Goal: Task Accomplishment & Management: Use online tool/utility

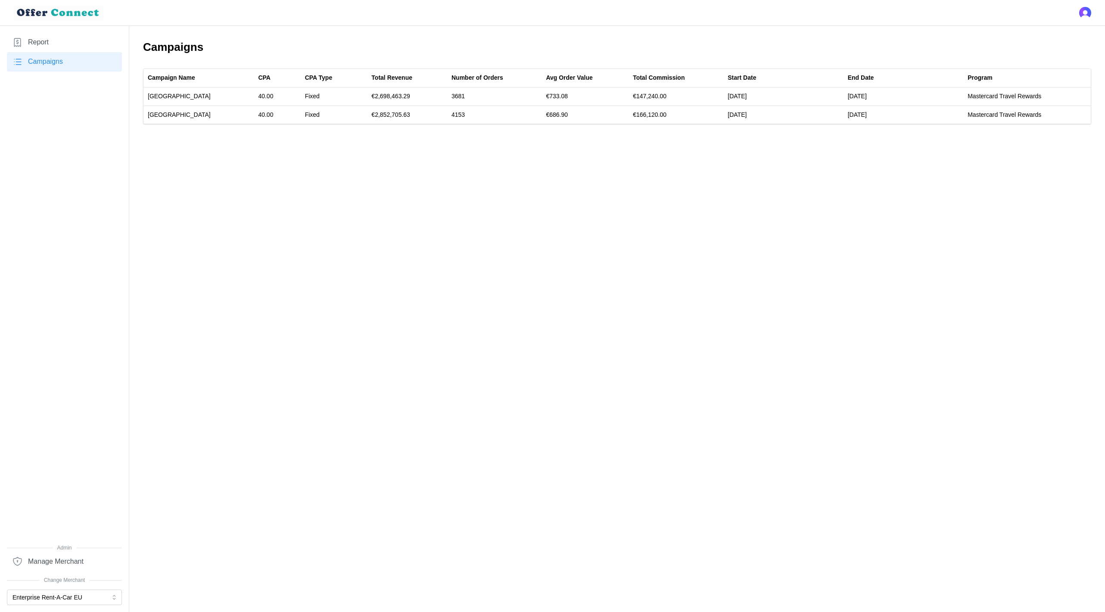
click at [51, 40] on link "Report" at bounding box center [64, 42] width 115 height 19
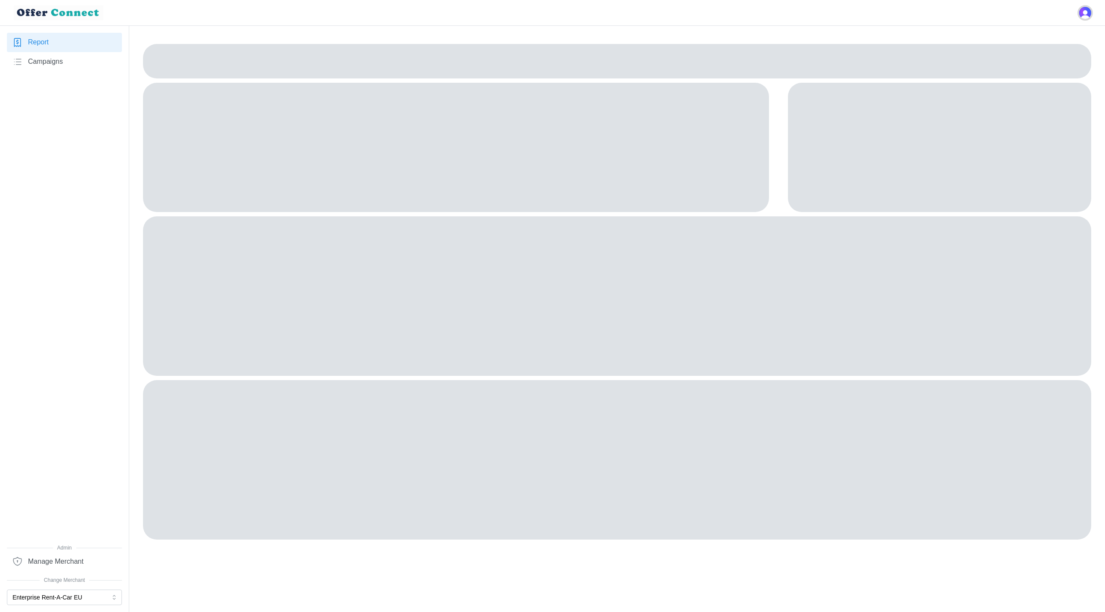
click at [1087, 16] on img "Open user button" at bounding box center [1086, 13] width 12 height 12
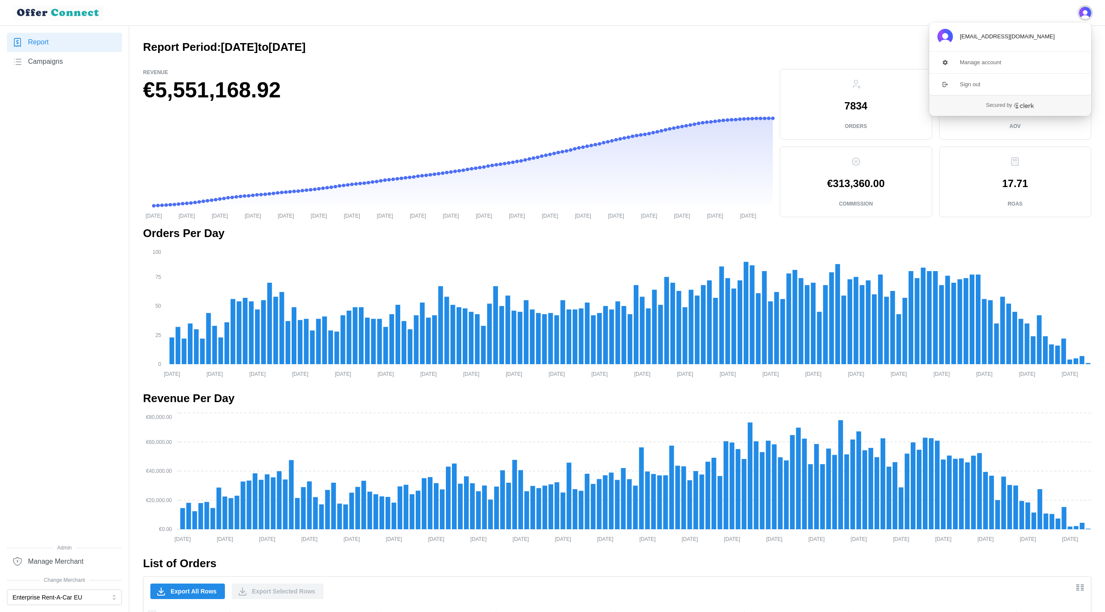
click at [1089, 8] on img "Close user button" at bounding box center [1086, 13] width 12 height 12
click at [1085, 47] on button "Filters" at bounding box center [1074, 48] width 34 height 16
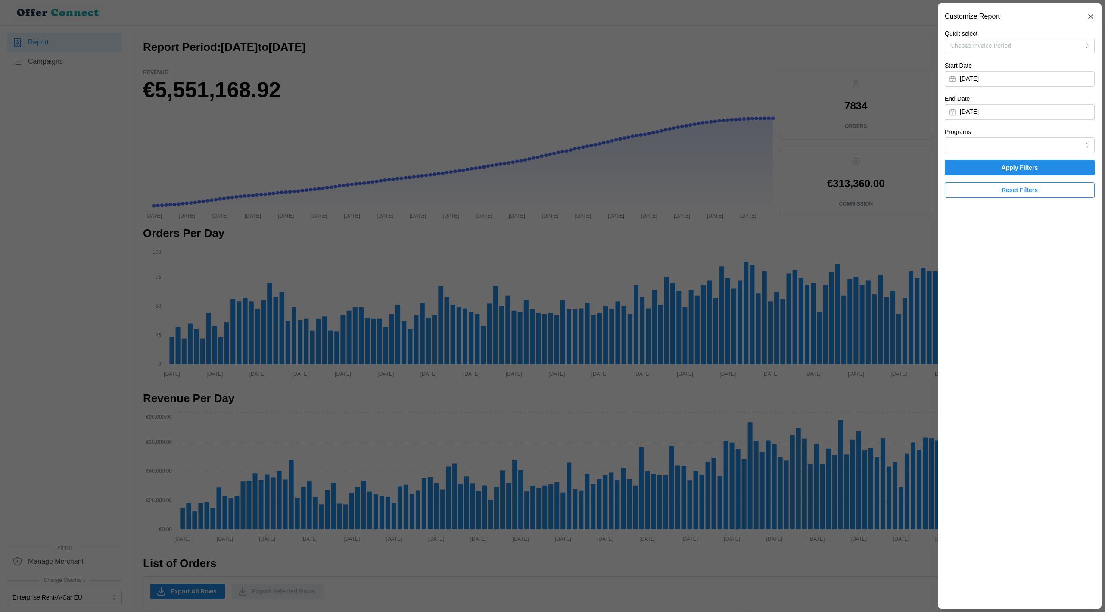
click at [137, 465] on div at bounding box center [552, 306] width 1105 height 612
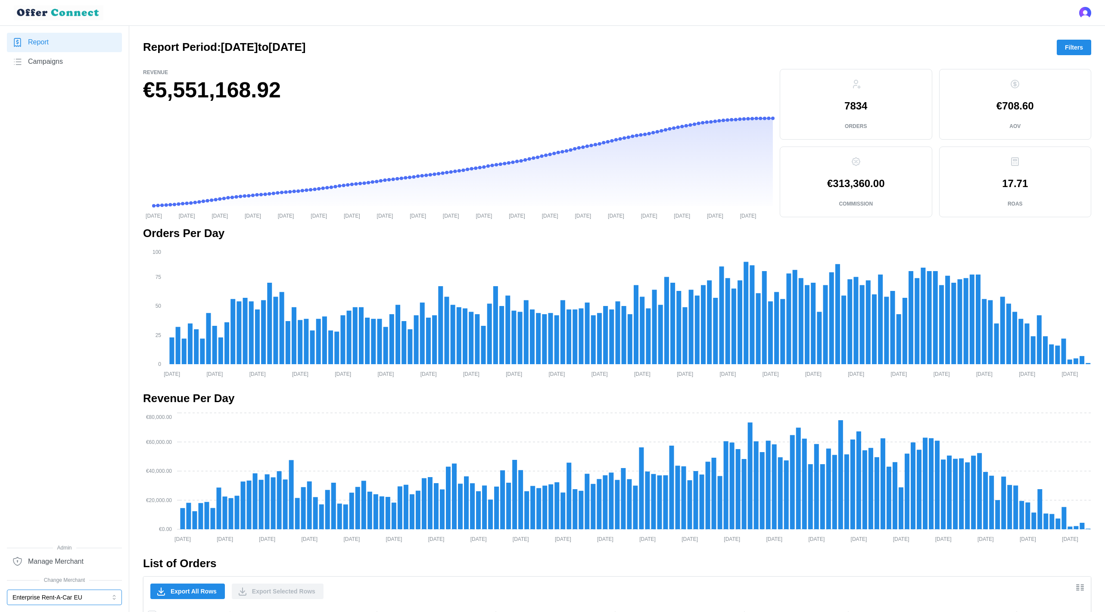
click at [90, 596] on button "Enterprise Rent-A-Car EU" at bounding box center [64, 598] width 115 height 16
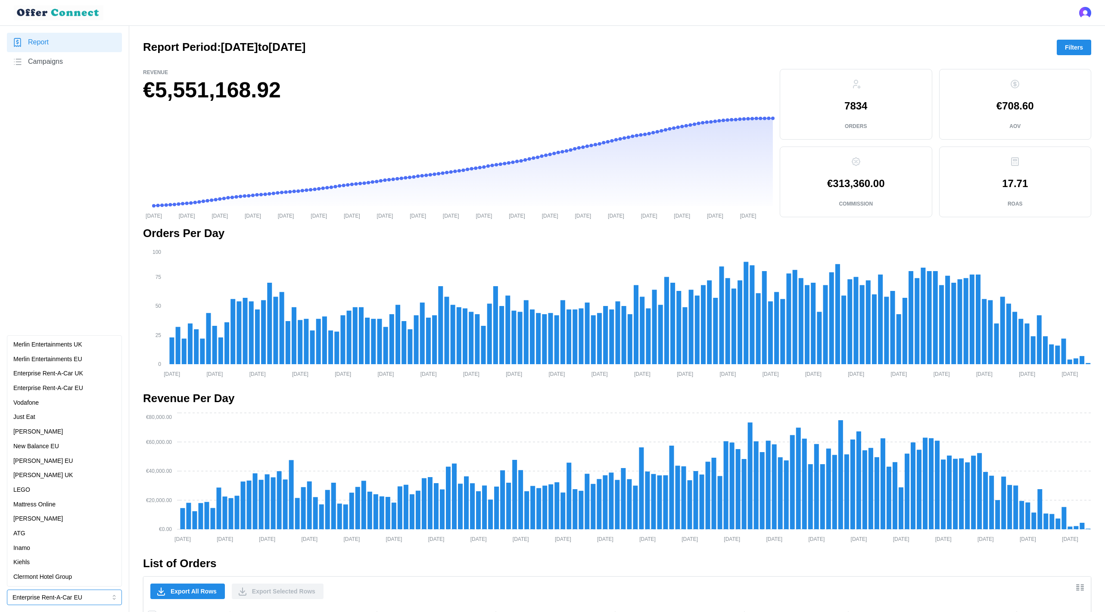
click at [87, 372] on div "Enterprise Rent-A-Car UK" at bounding box center [64, 373] width 102 height 9
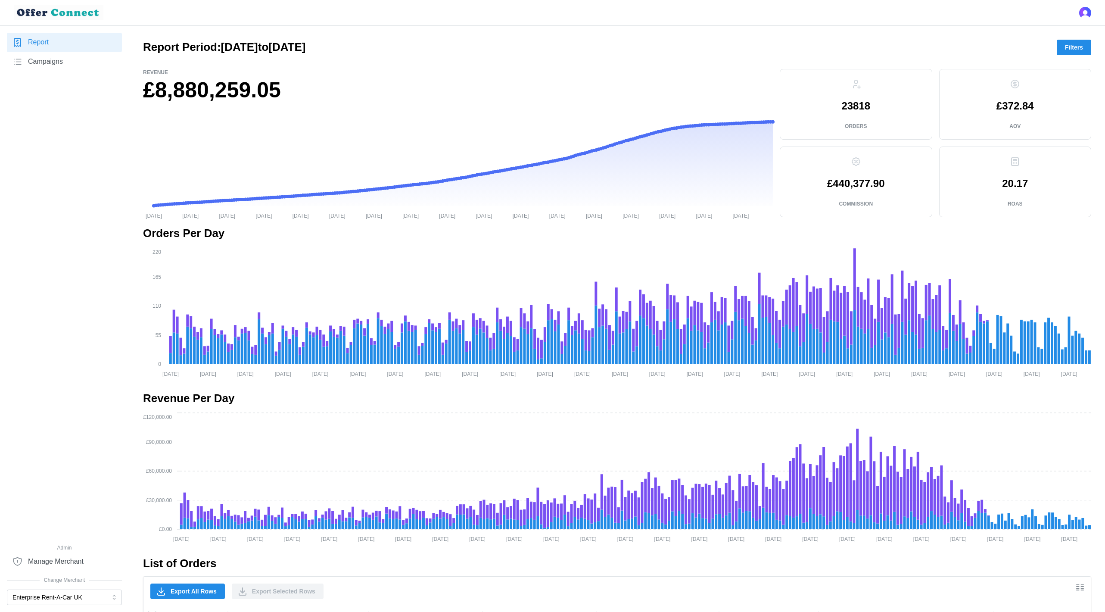
click at [1086, 40] on div "Report Period: [DATE] to [DATE] Filters" at bounding box center [617, 48] width 949 height 16
click at [1077, 47] on span "Filters" at bounding box center [1074, 47] width 18 height 15
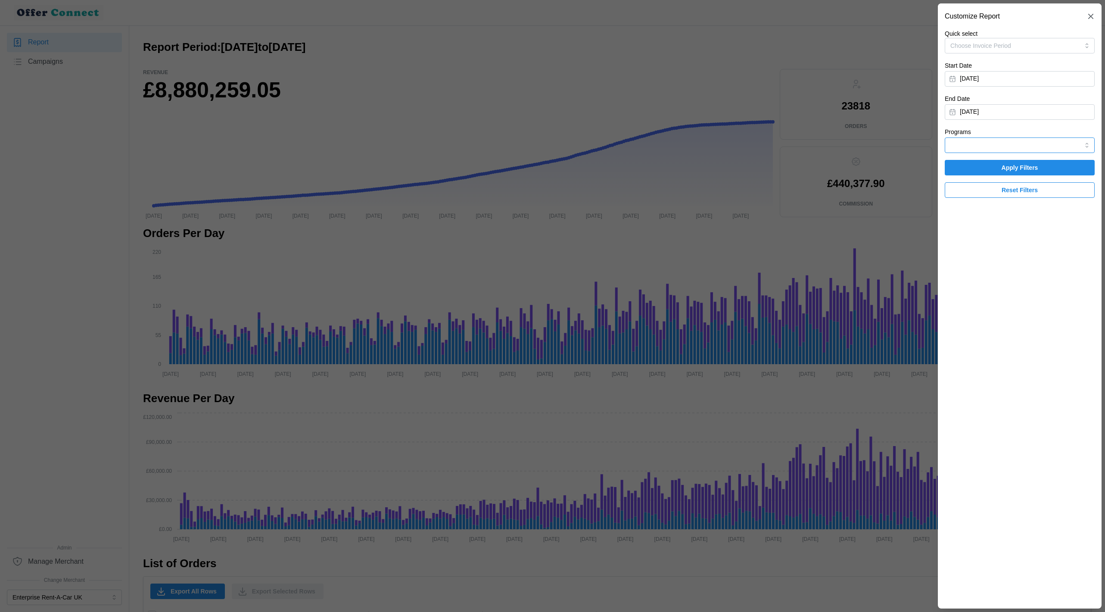
click at [1011, 145] on input "Programs" at bounding box center [1020, 145] width 150 height 16
click at [989, 183] on span "Mastercard Travel Rewards" at bounding box center [989, 179] width 74 height 9
type input "Mastercard Travel Rewards"
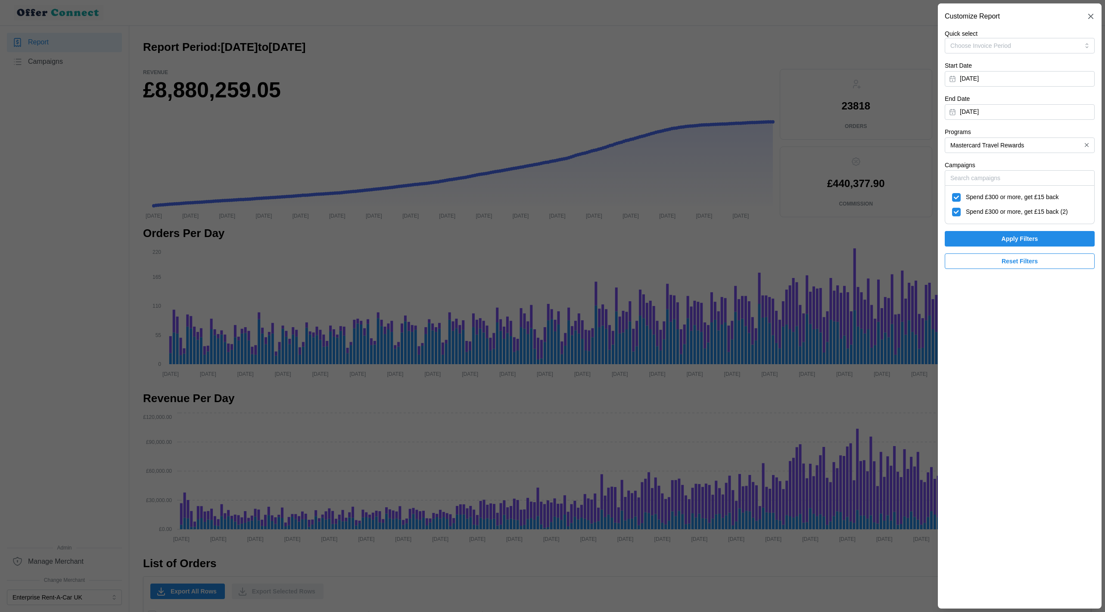
click at [1016, 336] on section "Customize Report Quick select Choose Invoice Period Start Date [DATE] End Date …" at bounding box center [1020, 305] width 164 height 605
click at [1023, 241] on span "Apply Filters" at bounding box center [1020, 238] width 37 height 15
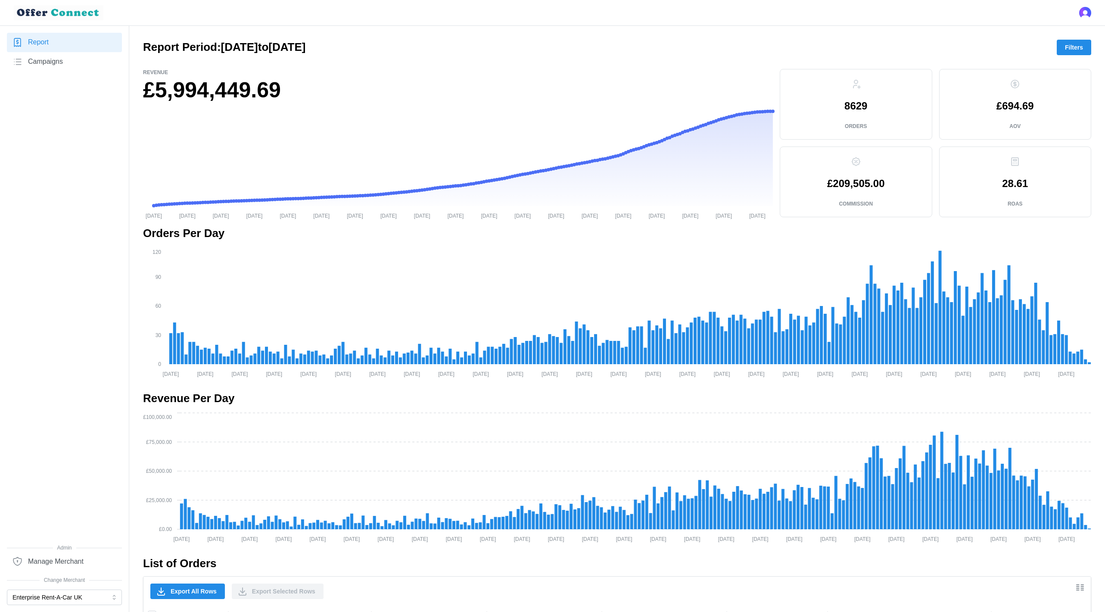
click at [1071, 48] on span "Filters" at bounding box center [1074, 47] width 18 height 15
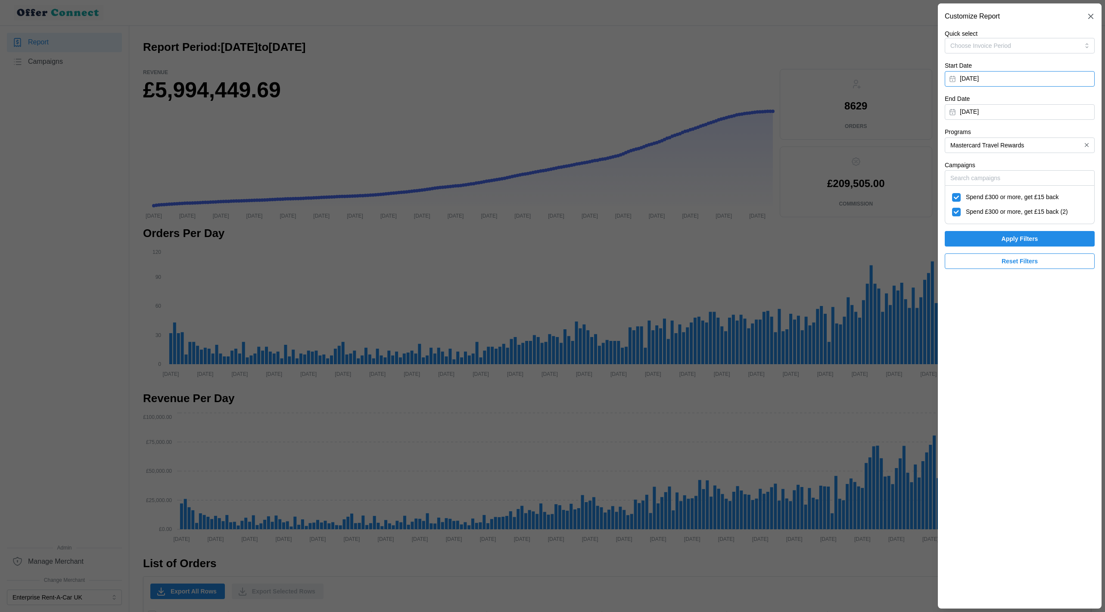
click at [1028, 84] on button "[DATE]" at bounding box center [1020, 79] width 150 height 16
click at [958, 103] on icon "button" at bounding box center [960, 103] width 7 height 7
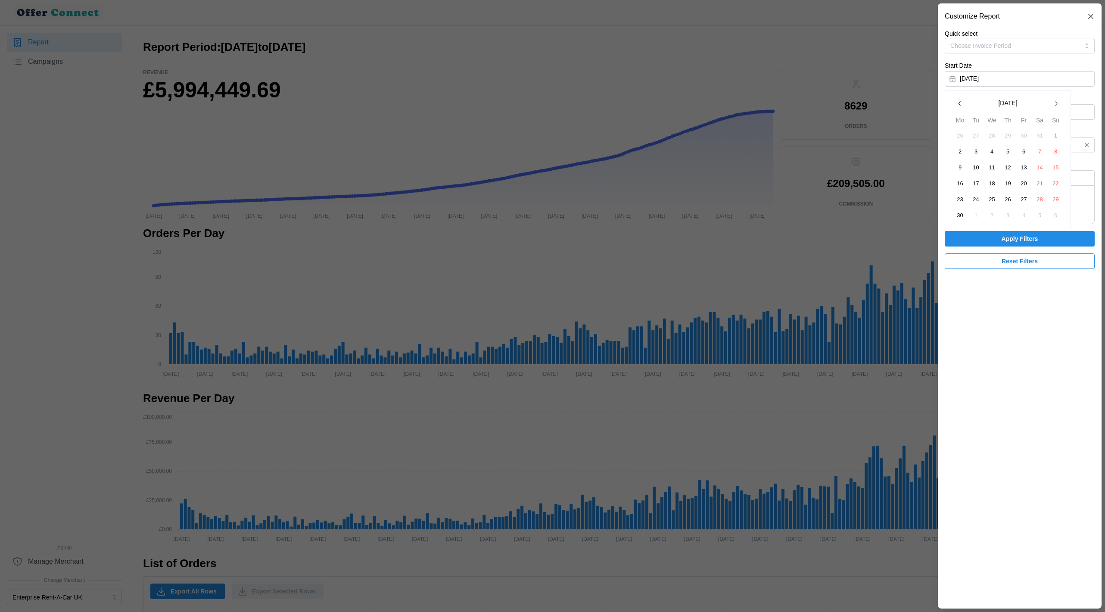
click at [1056, 137] on button "1" at bounding box center [1057, 136] width 16 height 16
click at [1016, 237] on span "Apply Filters" at bounding box center [1020, 238] width 37 height 15
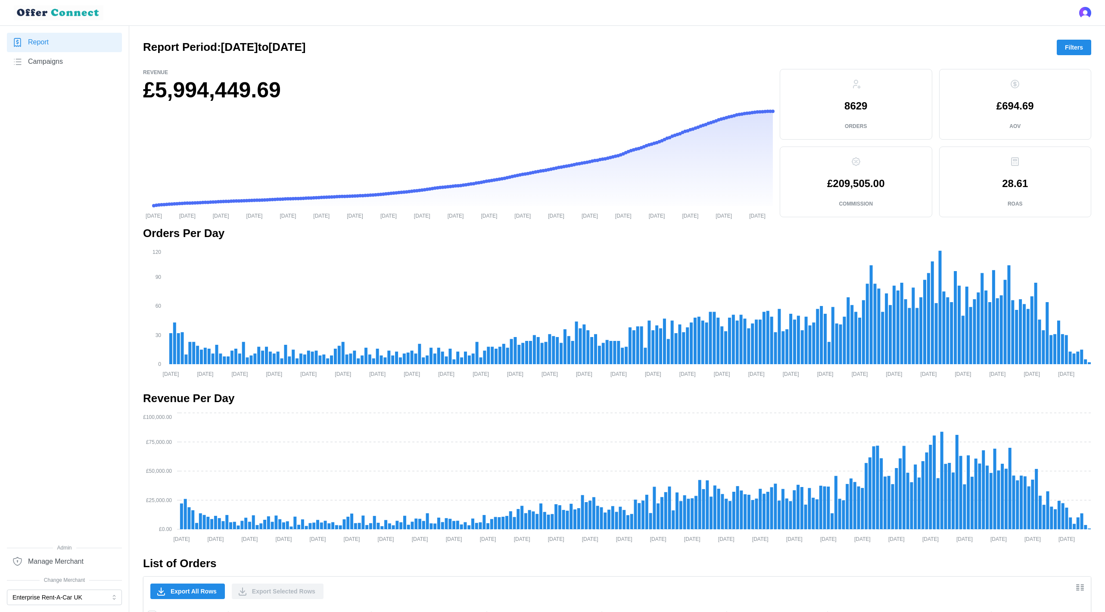
click at [300, 93] on h1 "£5,994,449.69" at bounding box center [458, 90] width 630 height 28
drag, startPoint x: 266, startPoint y: 91, endPoint x: 146, endPoint y: 82, distance: 120.2
click at [146, 82] on h1 "£5,994,449.69" at bounding box center [458, 90] width 630 height 28
copy h1 "£5,994,449"
drag, startPoint x: 872, startPoint y: 185, endPoint x: 811, endPoint y: 184, distance: 61.2
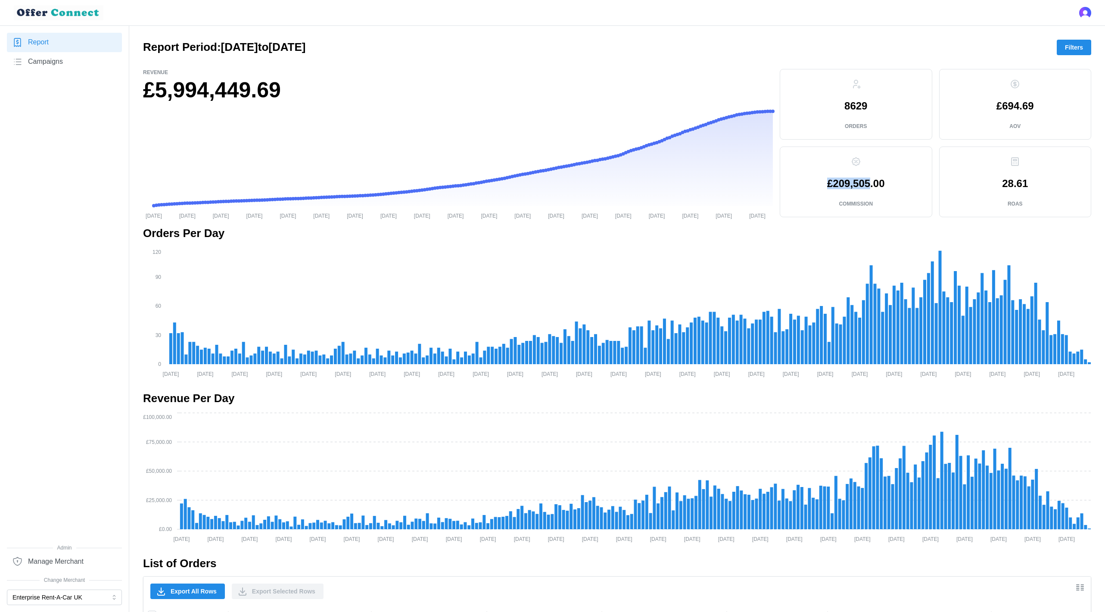
click at [811, 184] on div "£209,505.00 Commission" at bounding box center [856, 182] width 138 height 56
copy p "£209,505"
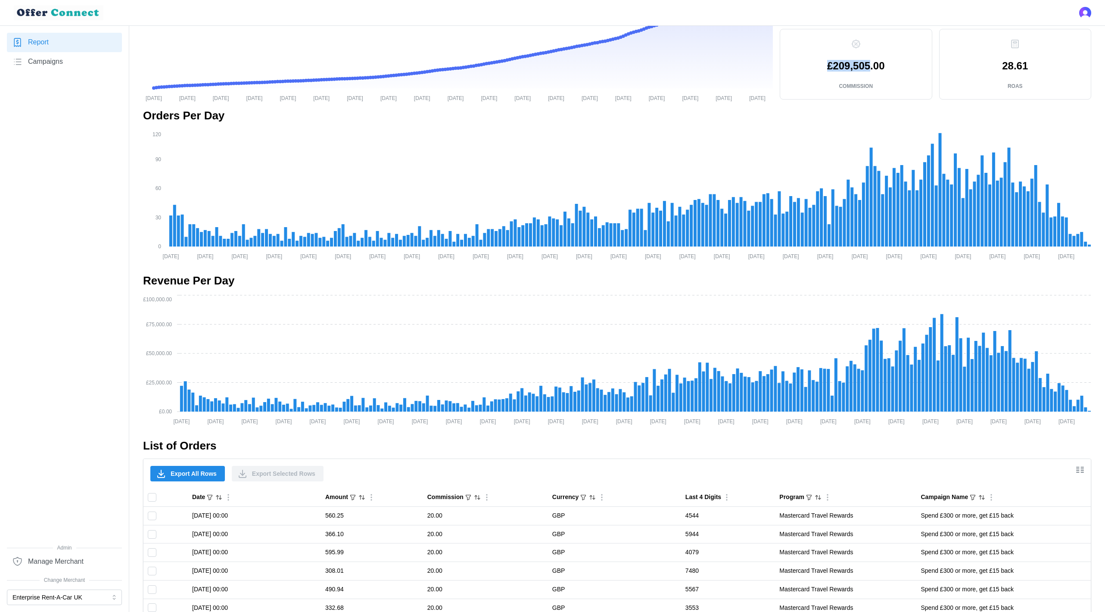
scroll to position [128, 0]
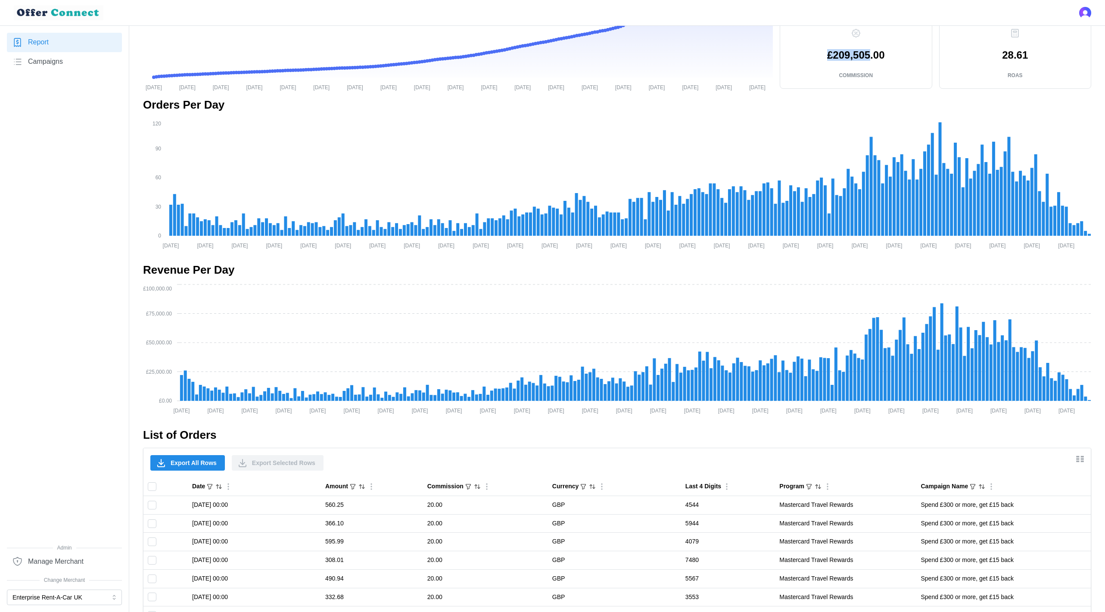
click at [180, 463] on span "Export All Rows" at bounding box center [194, 463] width 46 height 15
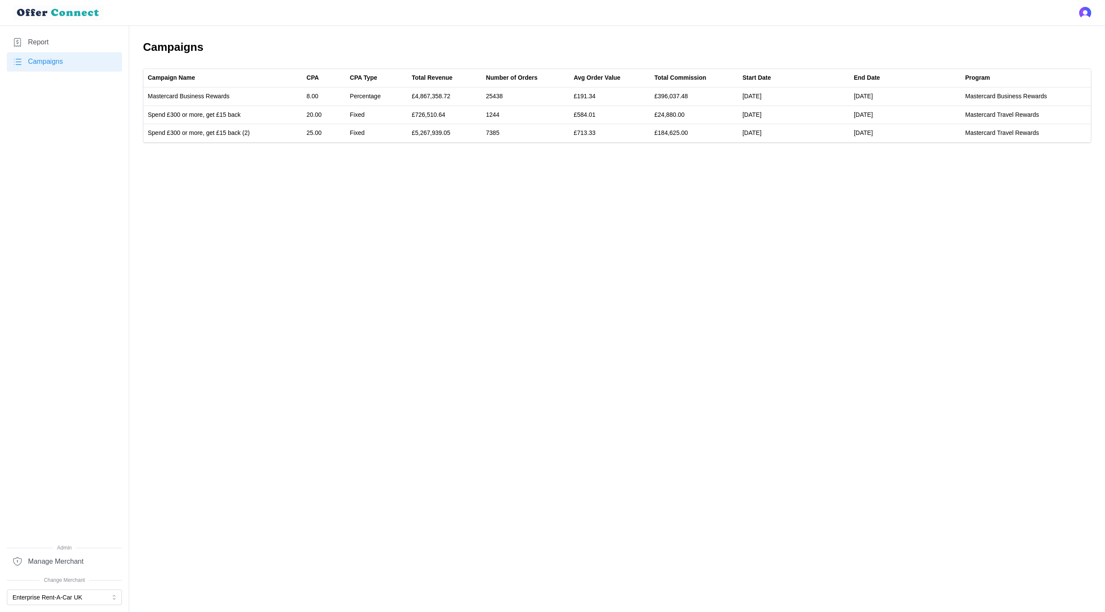
click at [53, 39] on link "Report" at bounding box center [64, 42] width 115 height 19
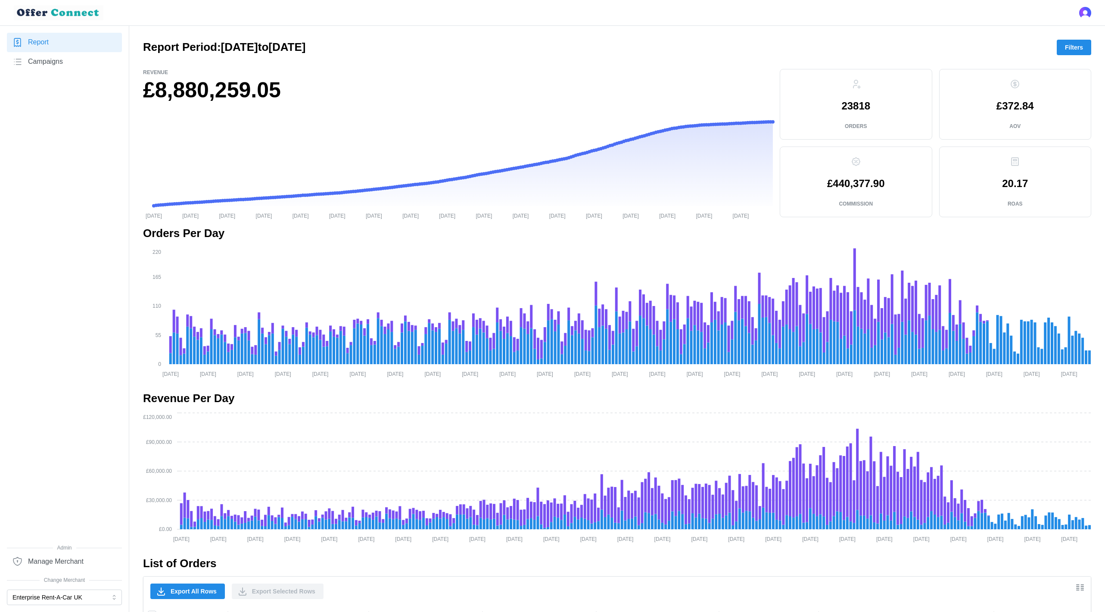
click at [1064, 50] on button "Filters" at bounding box center [1074, 48] width 34 height 16
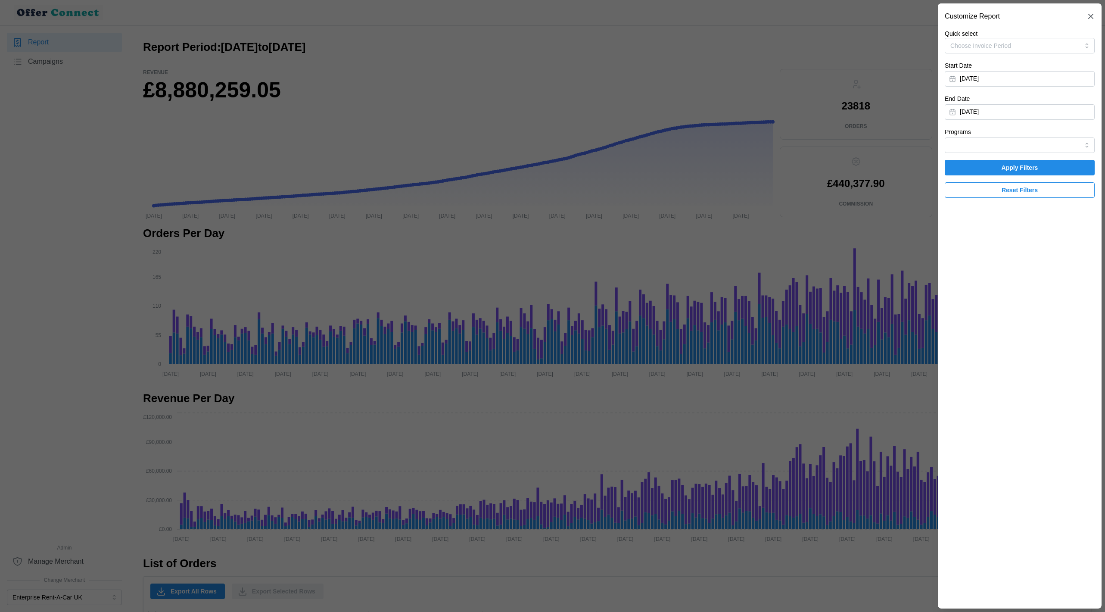
click at [988, 137] on div "Programs" at bounding box center [1020, 140] width 150 height 26
click at [978, 143] on input "Programs" at bounding box center [1020, 145] width 150 height 16
click at [983, 165] on span "Mastercard Business Rewards" at bounding box center [993, 165] width 82 height 9
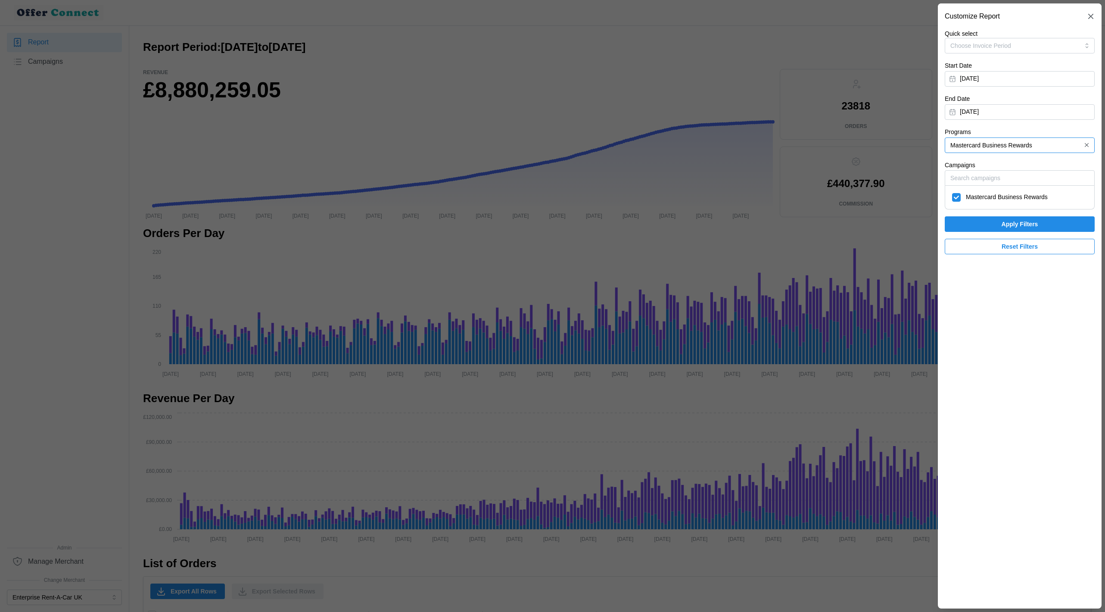
click at [979, 147] on input "Mastercard Business Rewards" at bounding box center [1020, 145] width 150 height 16
click at [974, 175] on span "Mastercard Travel Rewards" at bounding box center [989, 179] width 74 height 9
type input "Mastercard Travel Rewards"
click at [982, 239] on span "Apply Filters" at bounding box center [1020, 238] width 134 height 15
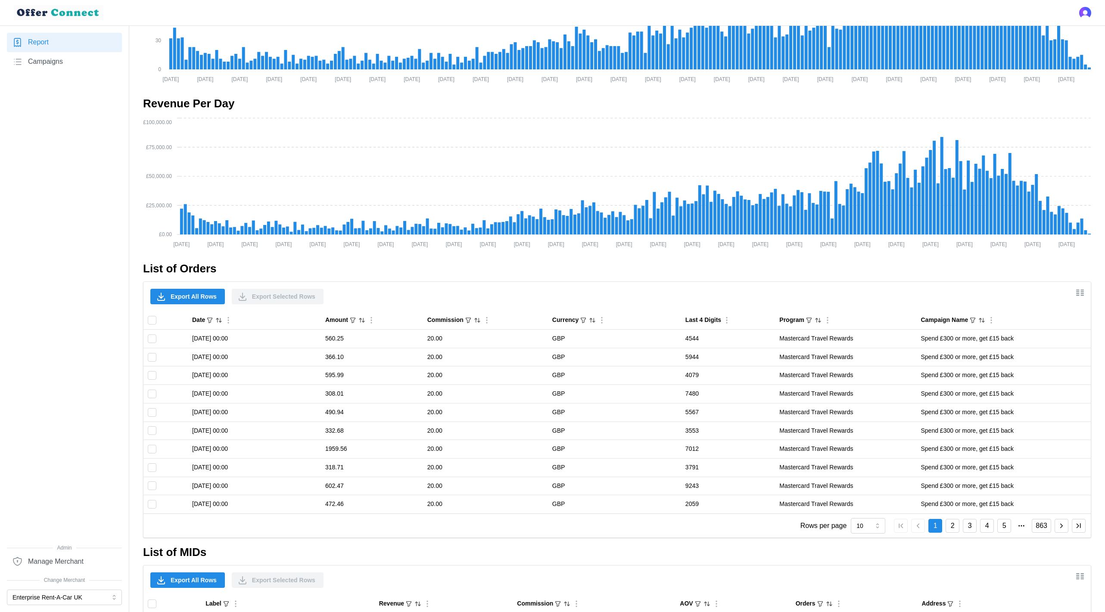
scroll to position [515, 0]
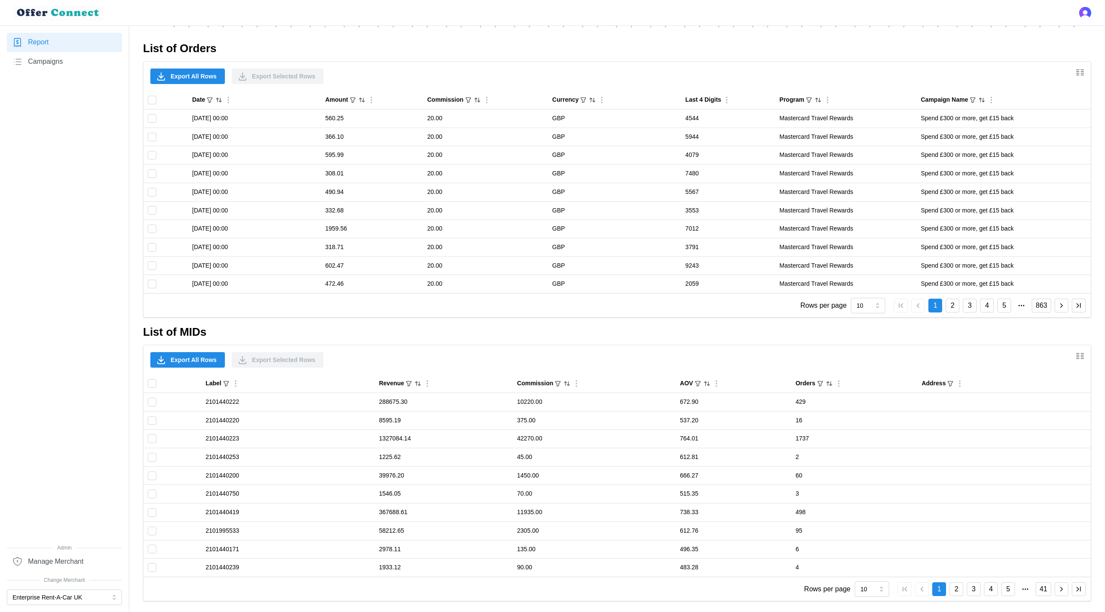
click at [199, 354] on span "Export All Rows" at bounding box center [194, 360] width 46 height 15
